Goal: Task Accomplishment & Management: Manage account settings

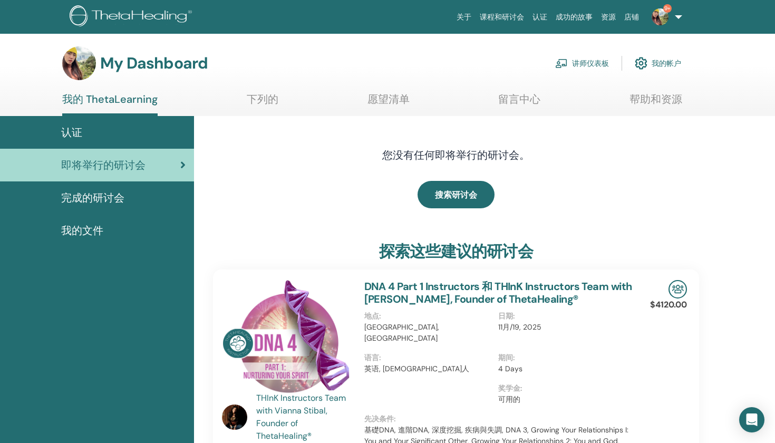
click at [589, 63] on link "讲师仪表板" at bounding box center [582, 63] width 54 height 23
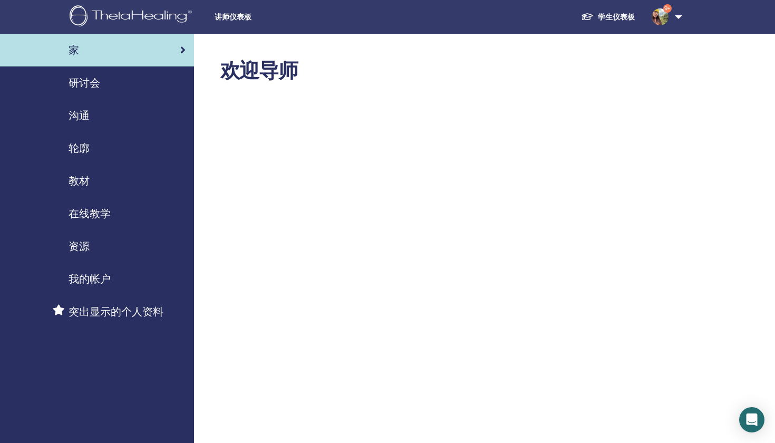
click at [86, 83] on span "研讨会" at bounding box center [85, 83] width 32 height 16
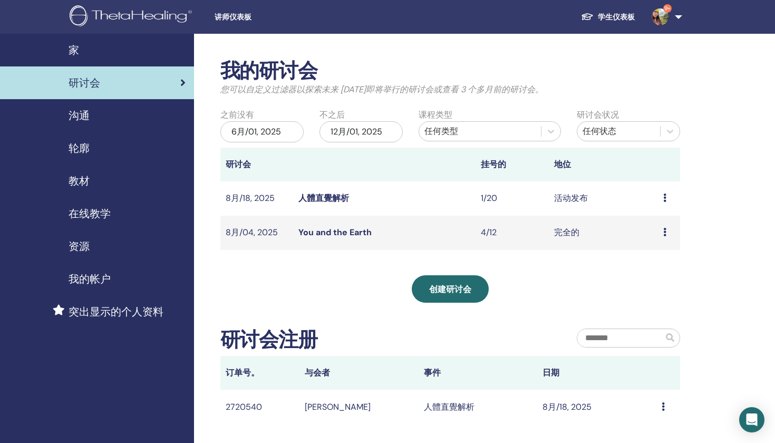
click at [327, 195] on link "人體直覺解析" at bounding box center [323, 197] width 51 height 11
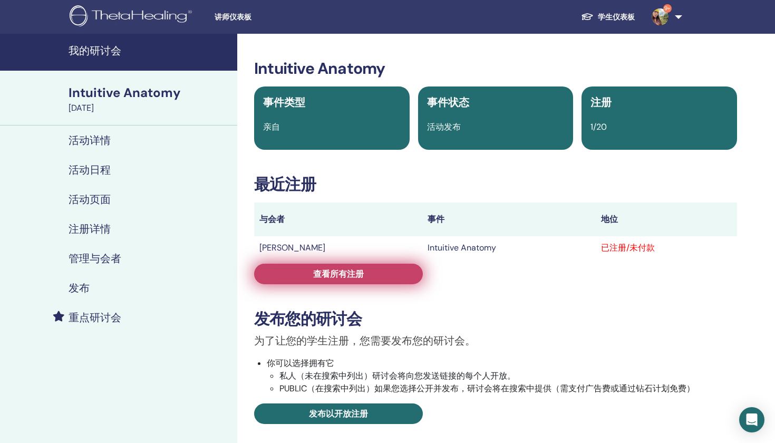
click at [328, 278] on span "查看所有注册" at bounding box center [338, 273] width 51 height 11
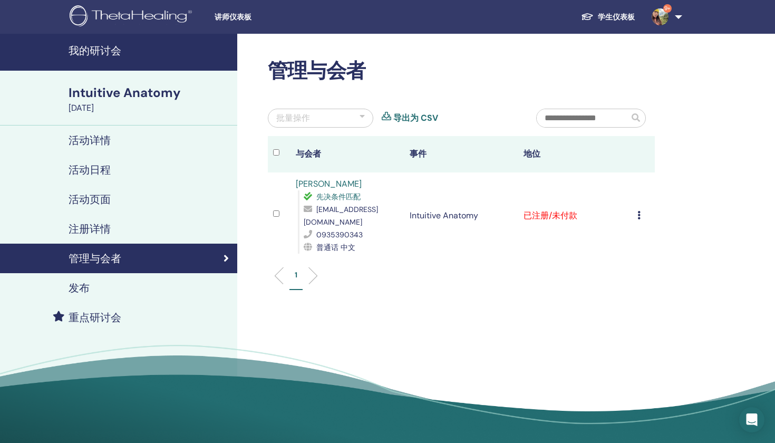
click at [83, 318] on h4 "重点研讨会" at bounding box center [95, 317] width 53 height 13
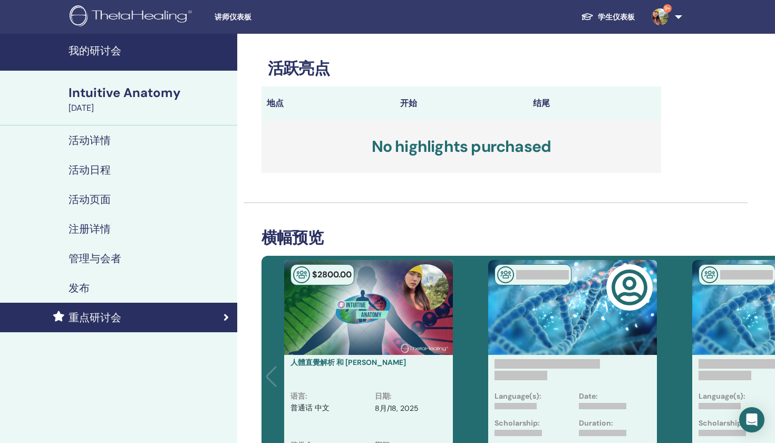
click at [90, 289] on div "发布" at bounding box center [118, 288] width 220 height 13
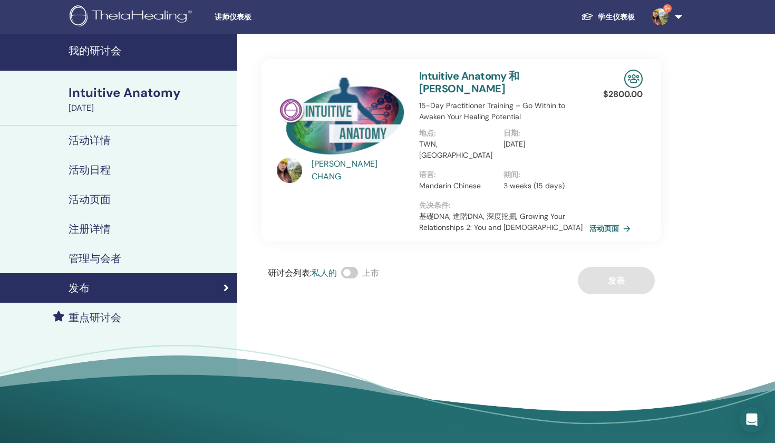
click at [602, 220] on link "活动页面" at bounding box center [611, 228] width 45 height 16
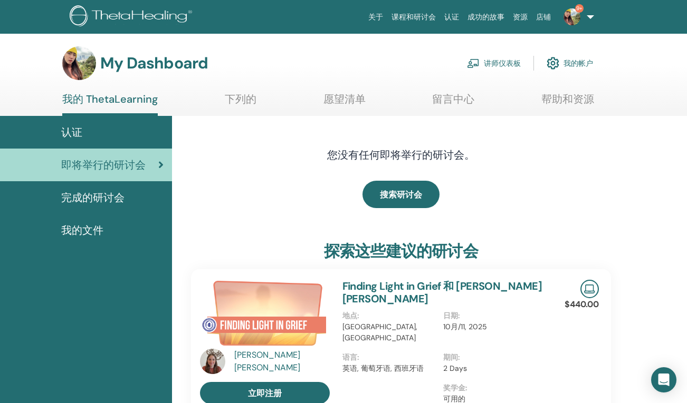
click at [490, 64] on link "讲师仪表板" at bounding box center [494, 63] width 54 height 23
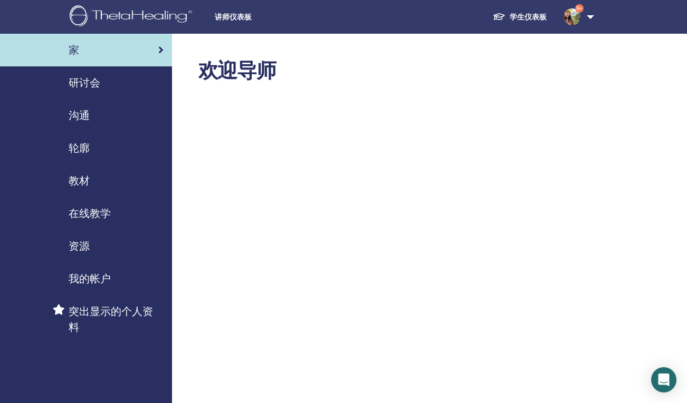
click at [92, 84] on span "研讨会" at bounding box center [85, 83] width 32 height 16
